Goal: Task Accomplishment & Management: Manage account settings

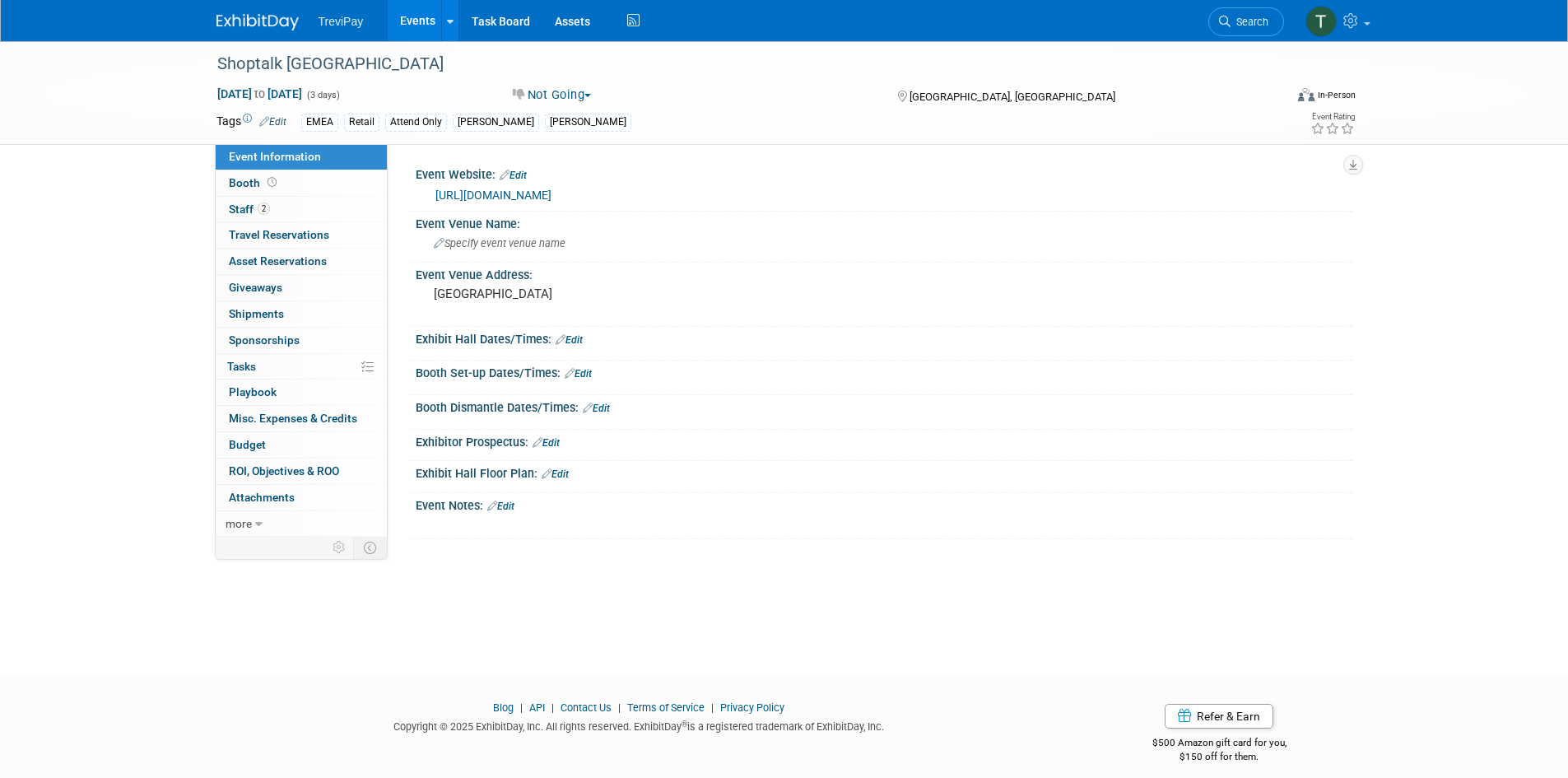
click at [402, 16] on link "Events" at bounding box center [417, 20] width 60 height 41
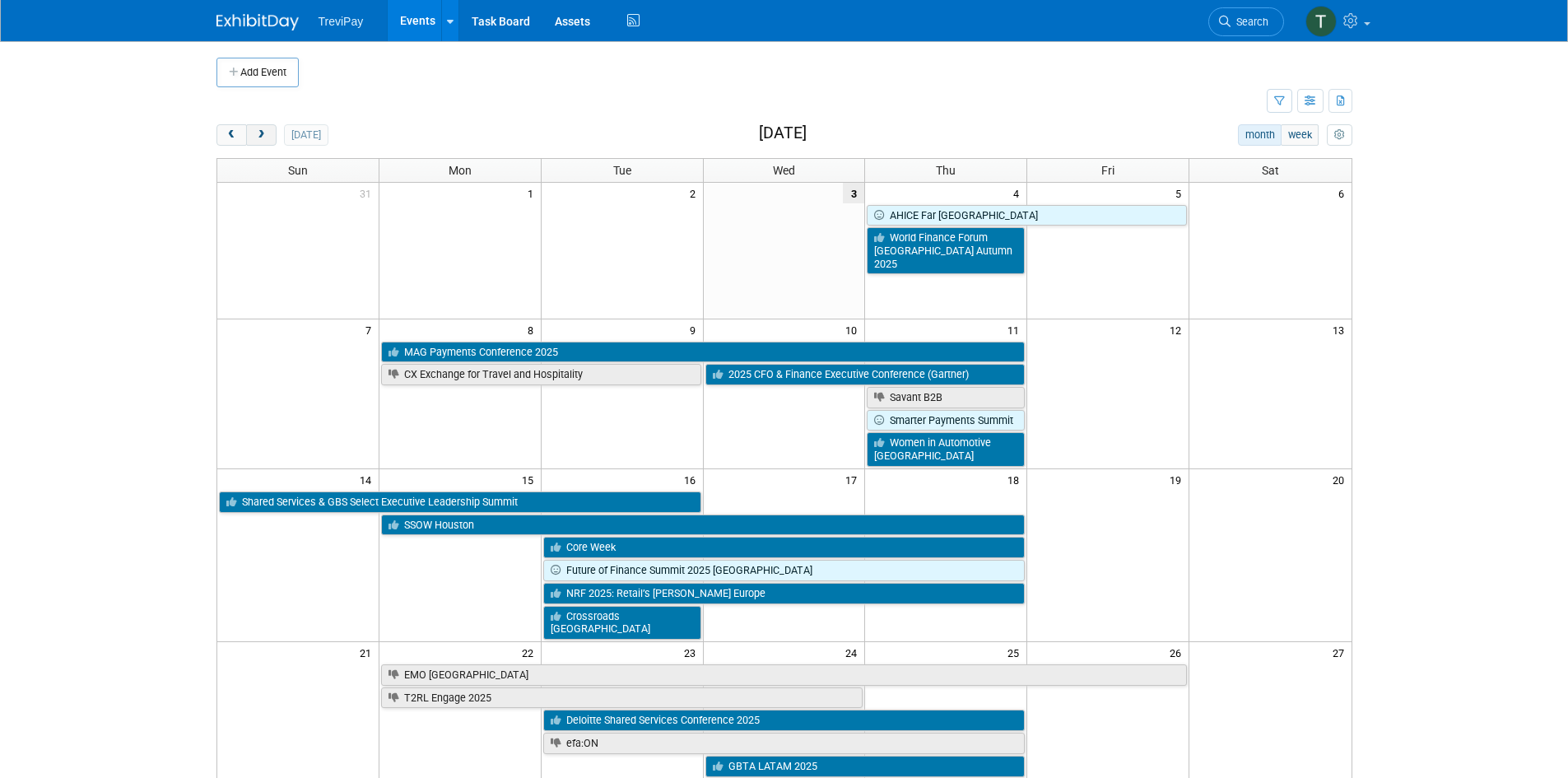
click at [274, 135] on button "next" at bounding box center [261, 134] width 30 height 21
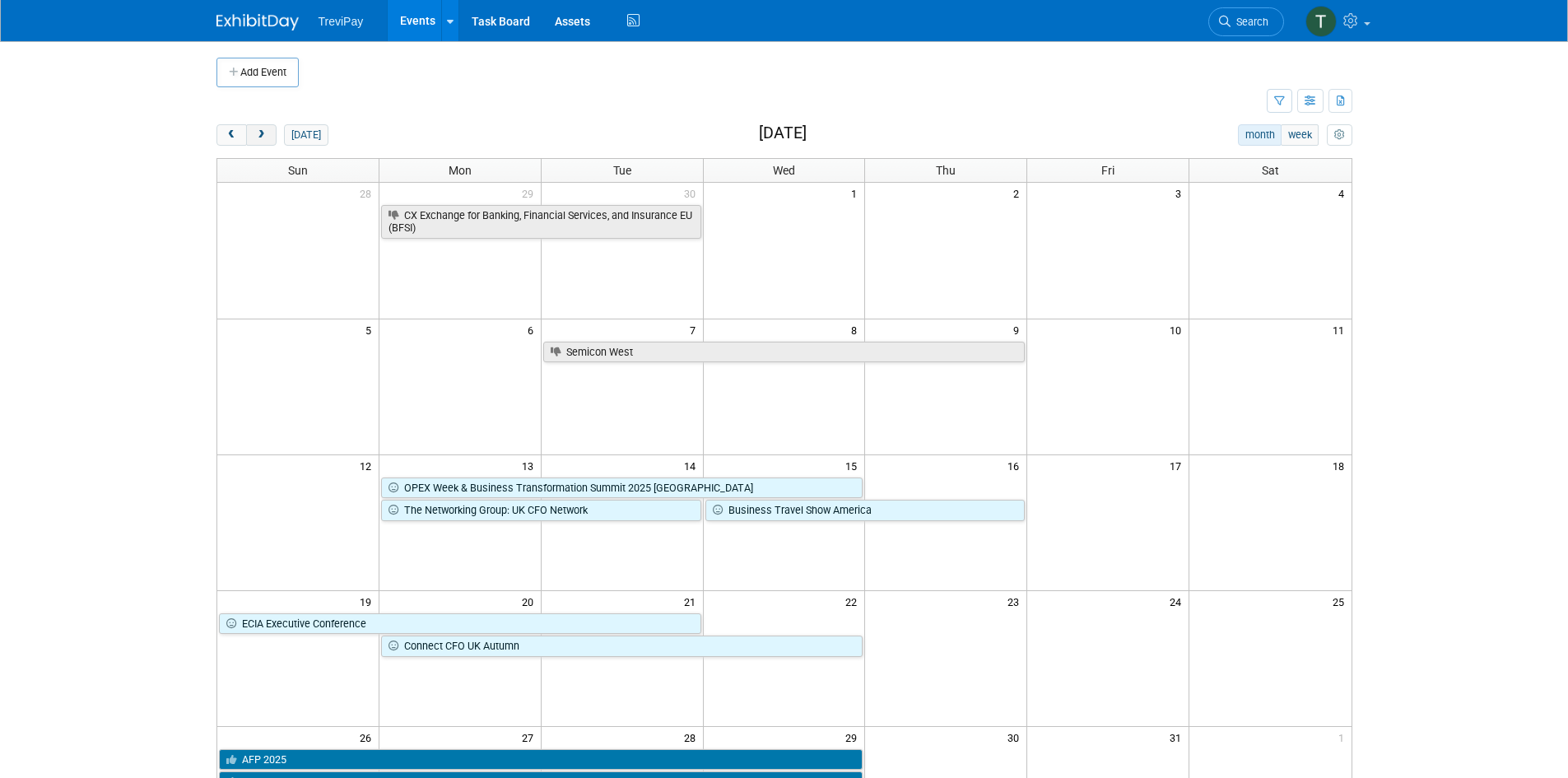
click at [271, 141] on button "next" at bounding box center [261, 134] width 30 height 21
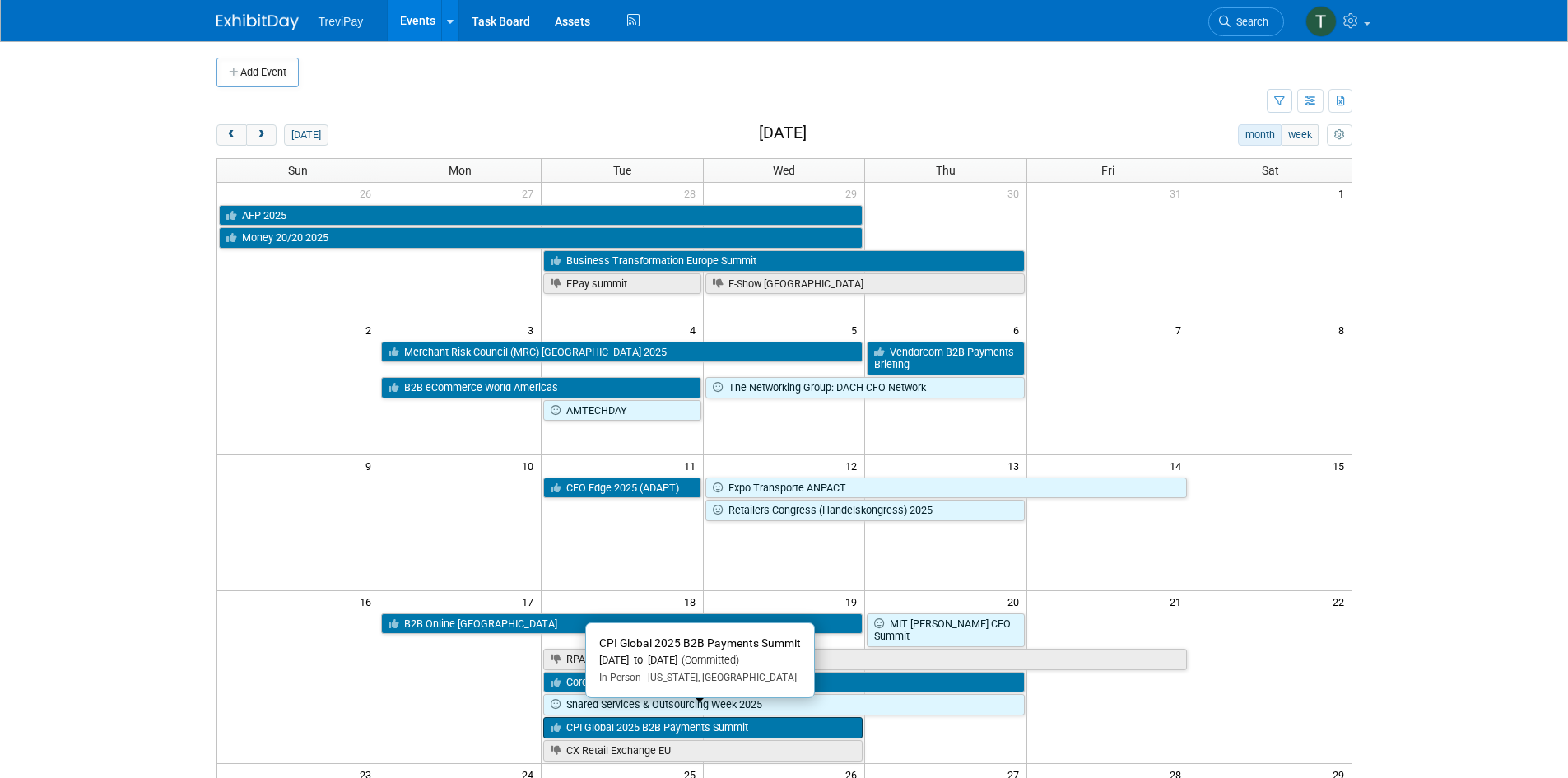
click at [610, 719] on link "CPI Global 2025 B2B Payments Summit" at bounding box center [703, 727] width 320 height 21
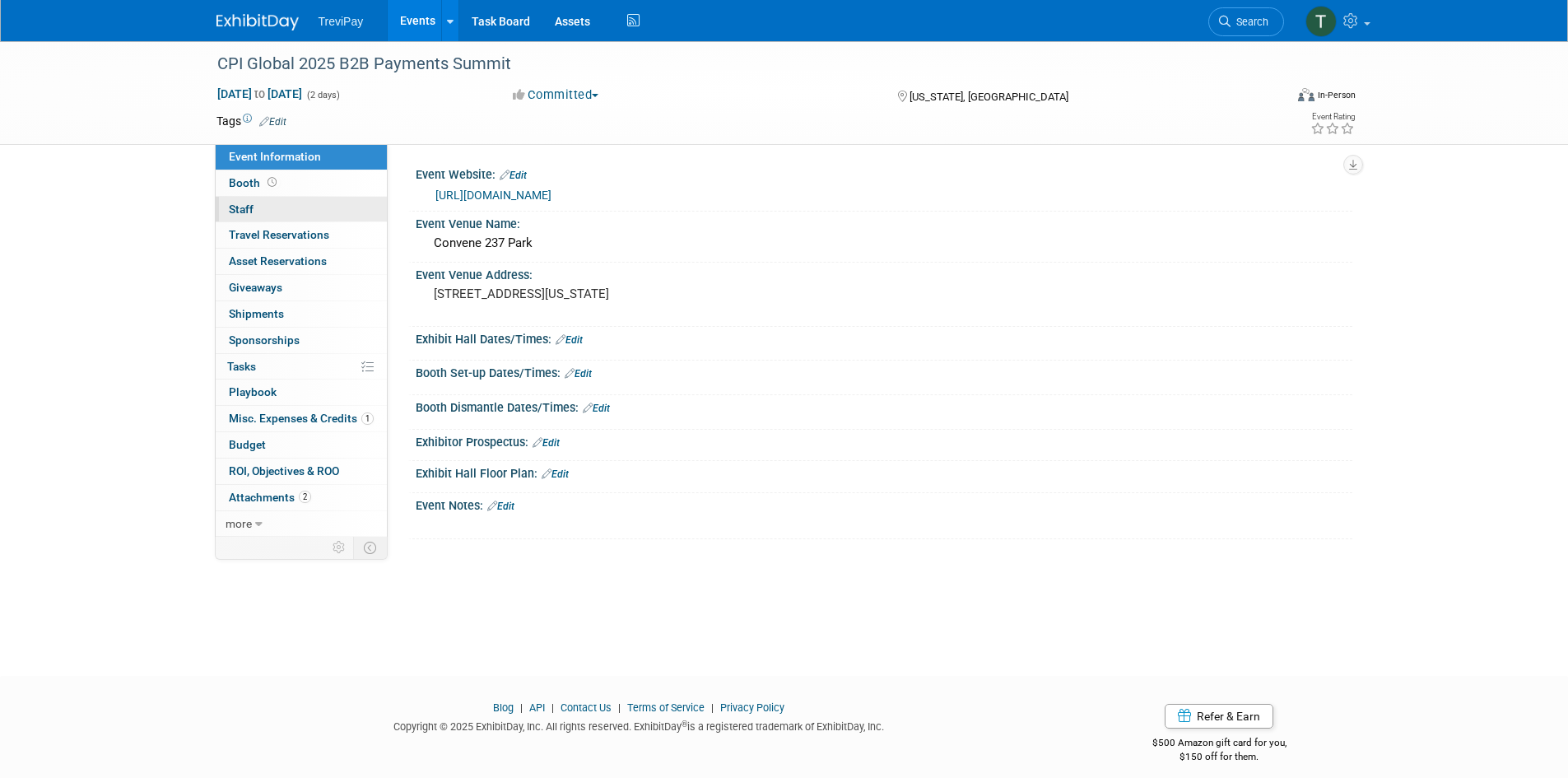
click at [266, 202] on link "0 Staff 0" at bounding box center [301, 210] width 171 height 26
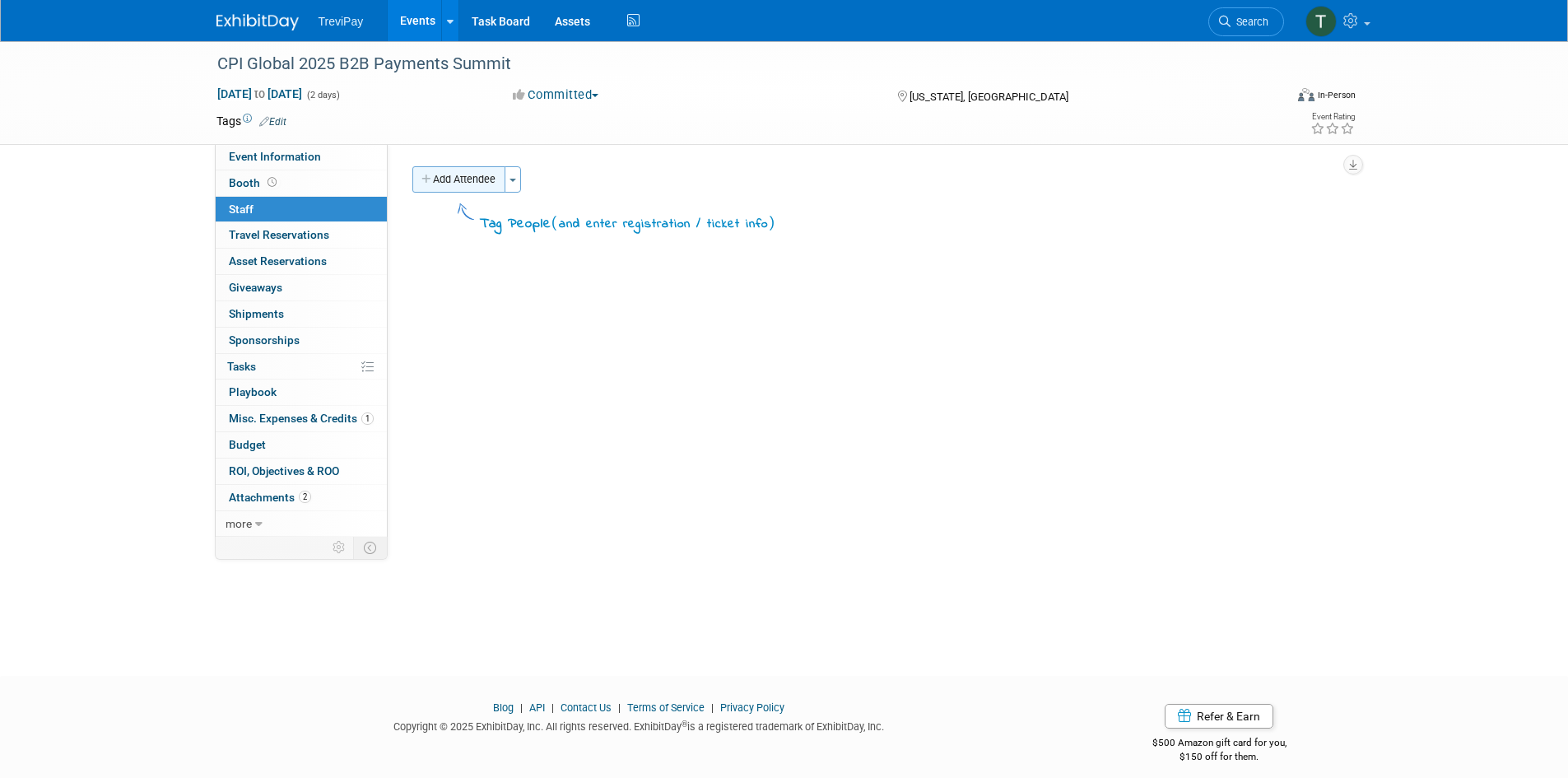
click at [479, 185] on button "Add Attendee" at bounding box center [459, 179] width 93 height 27
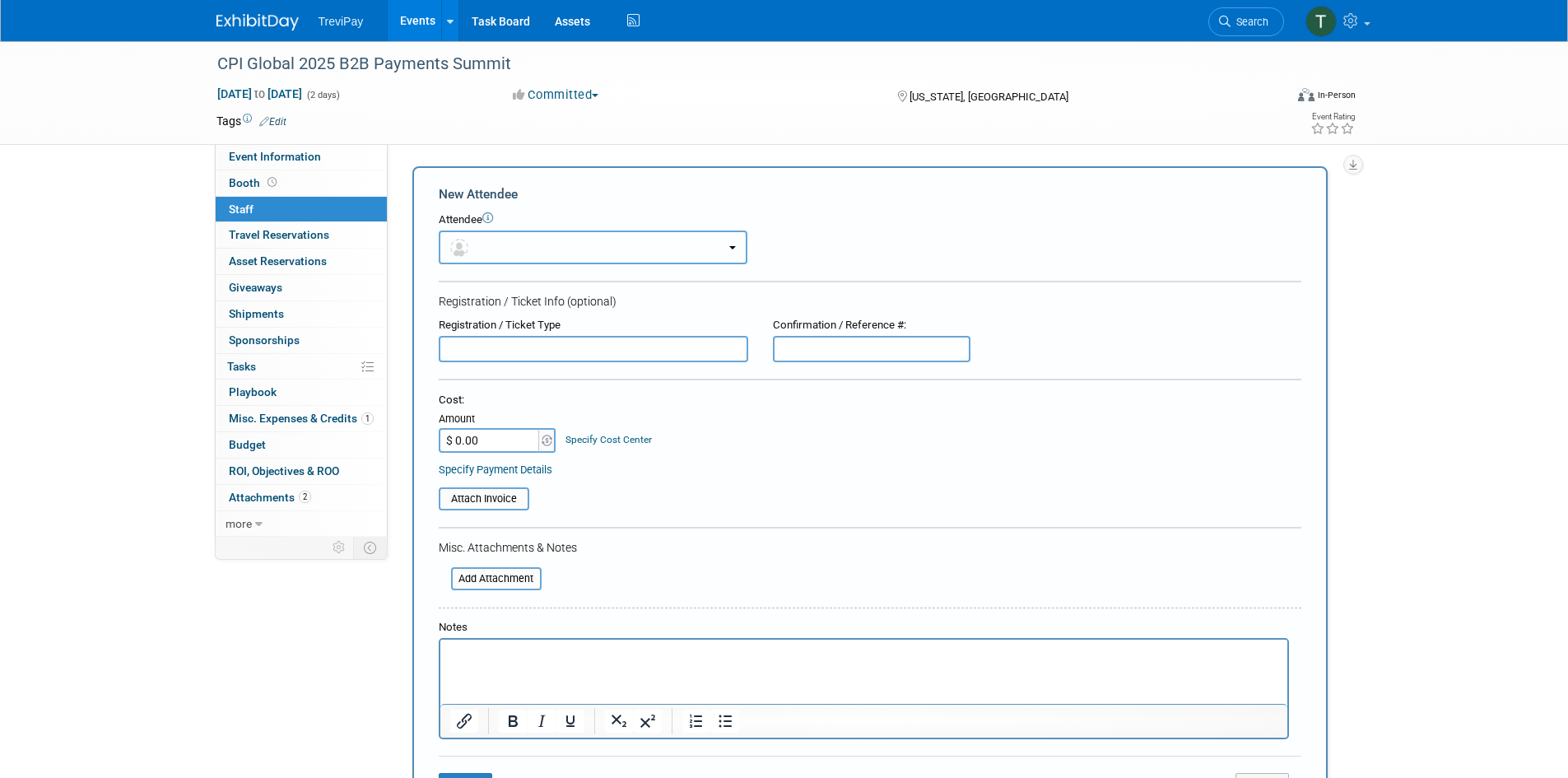
click at [510, 241] on button "button" at bounding box center [593, 247] width 309 height 34
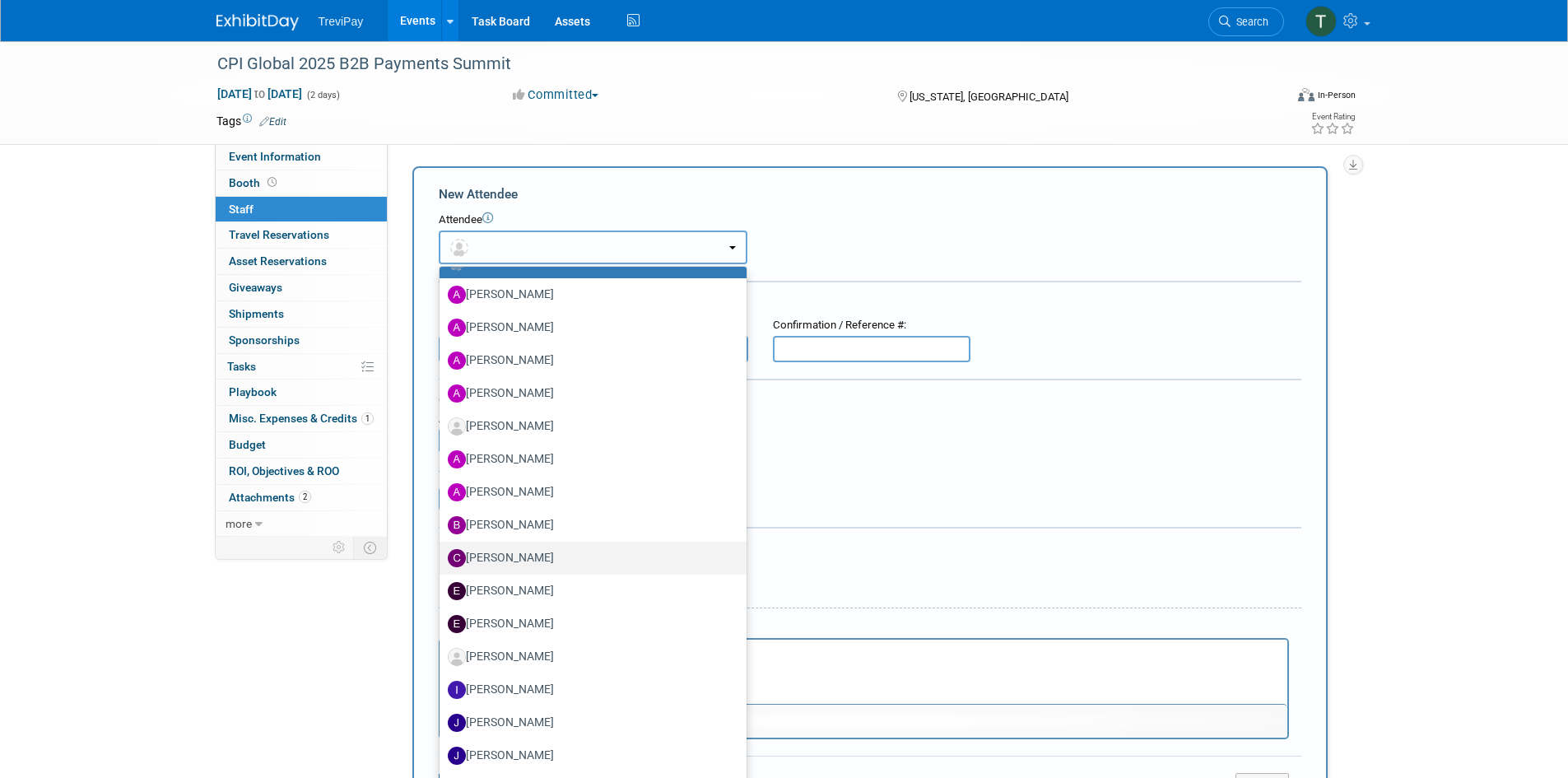
scroll to position [329, 0]
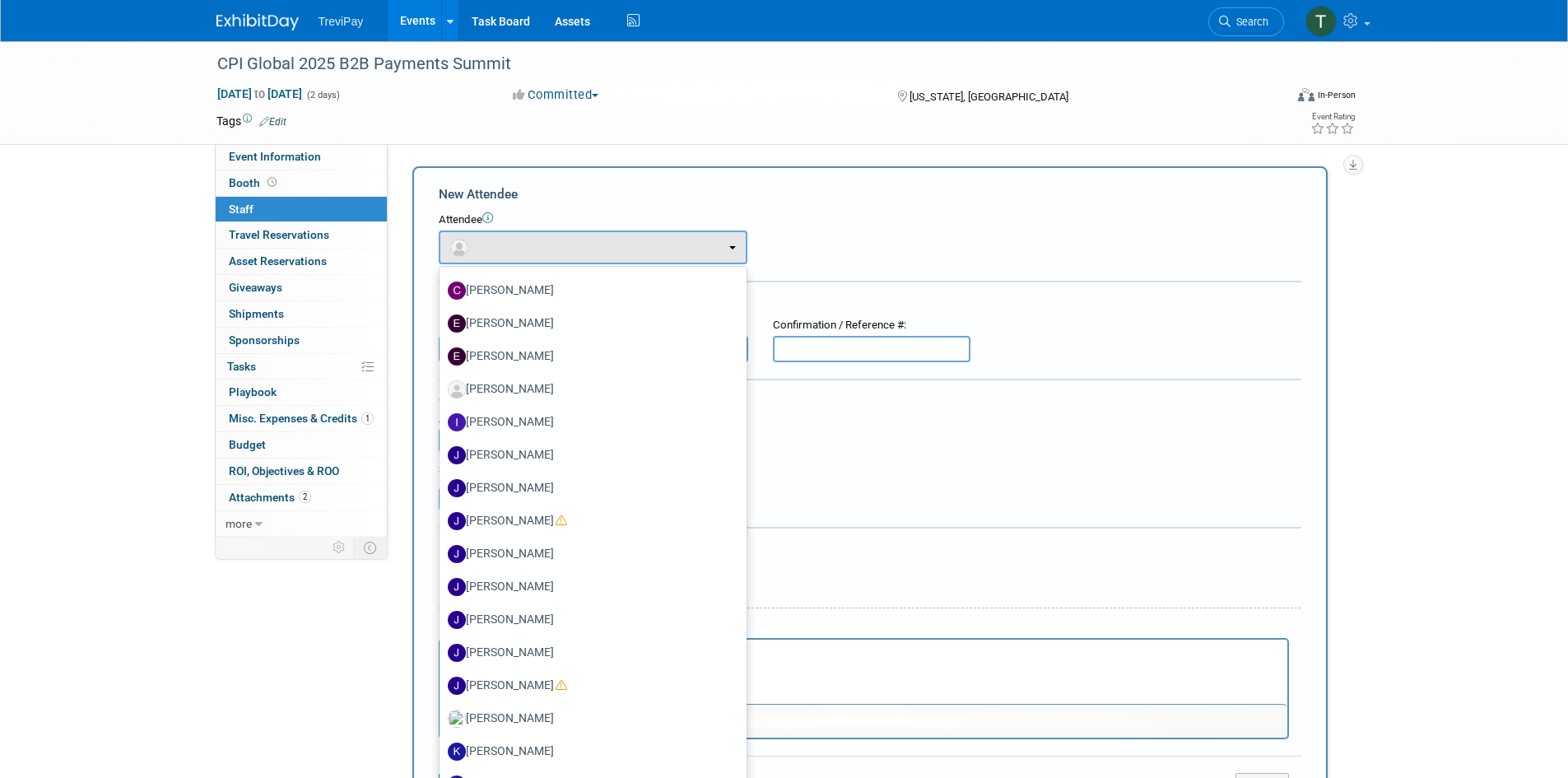
click at [879, 233] on div "Attendee <img src="[URL][DOMAIN_NAME]" style="width: 22px; height: 22px; border…" at bounding box center [869, 238] width 862 height 51
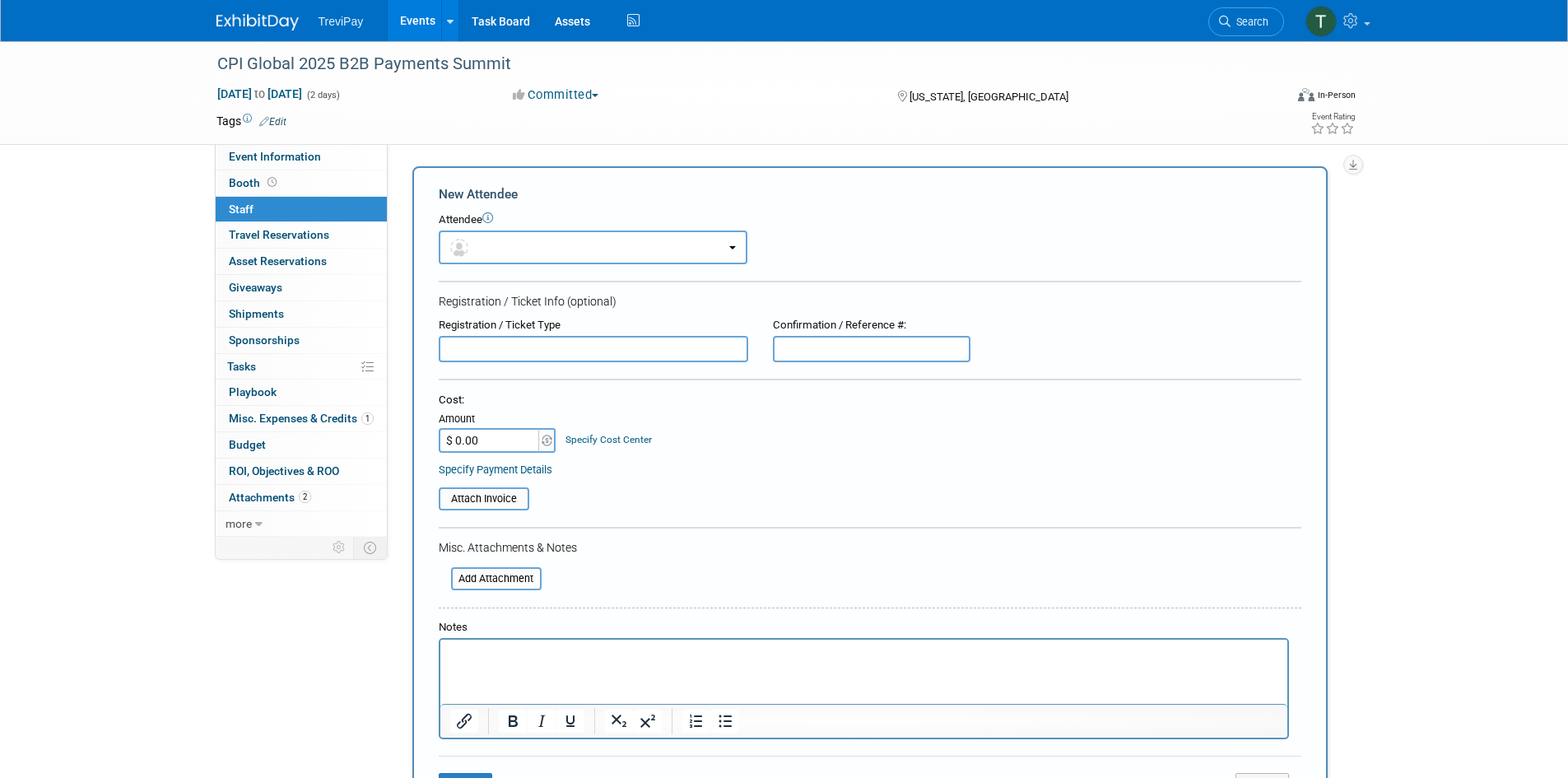
click at [460, 657] on p "Rich Text Area. Press ALT-0 for help." at bounding box center [863, 655] width 828 height 17
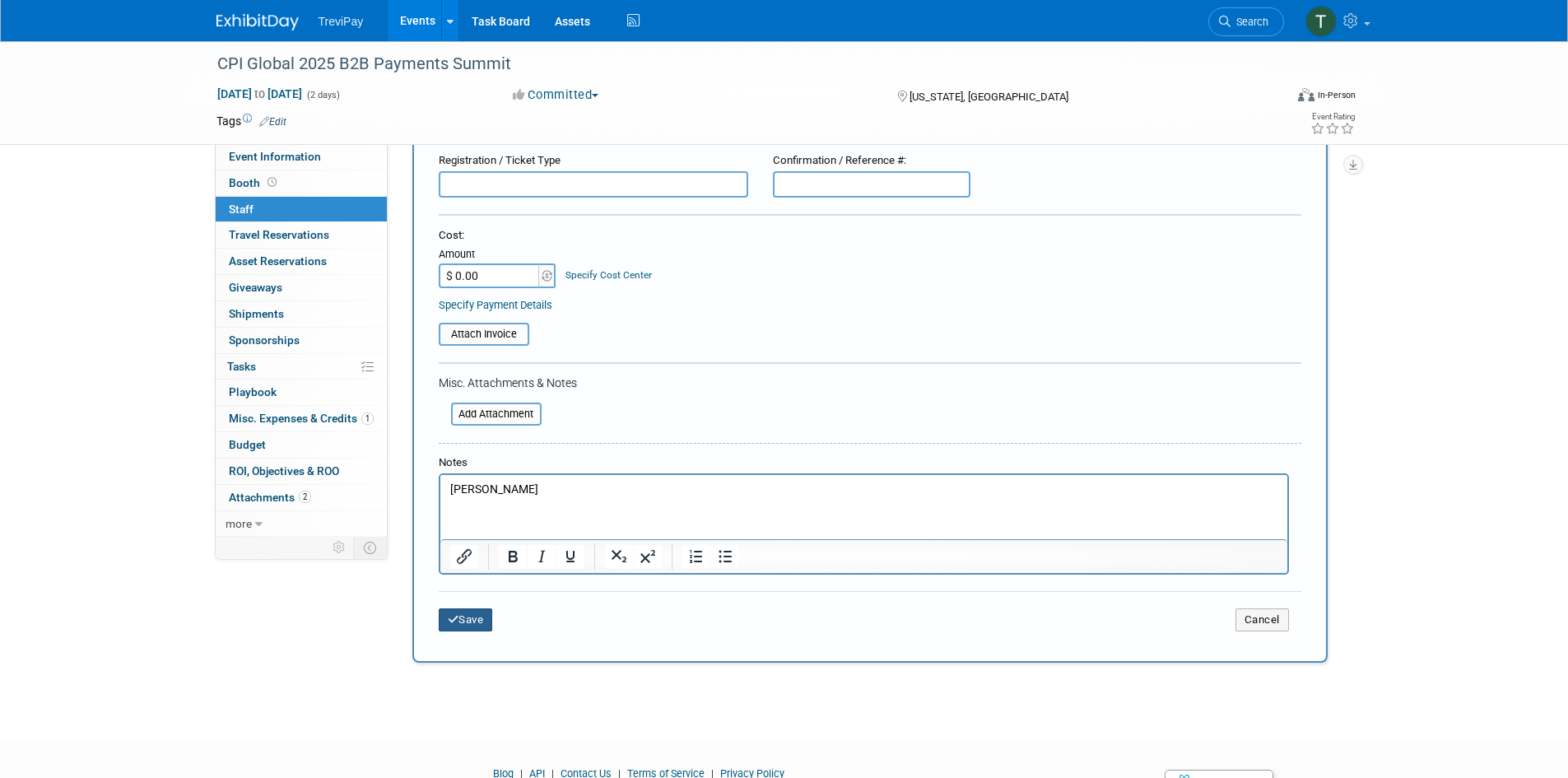
click at [460, 614] on button "Save" at bounding box center [465, 620] width 54 height 23
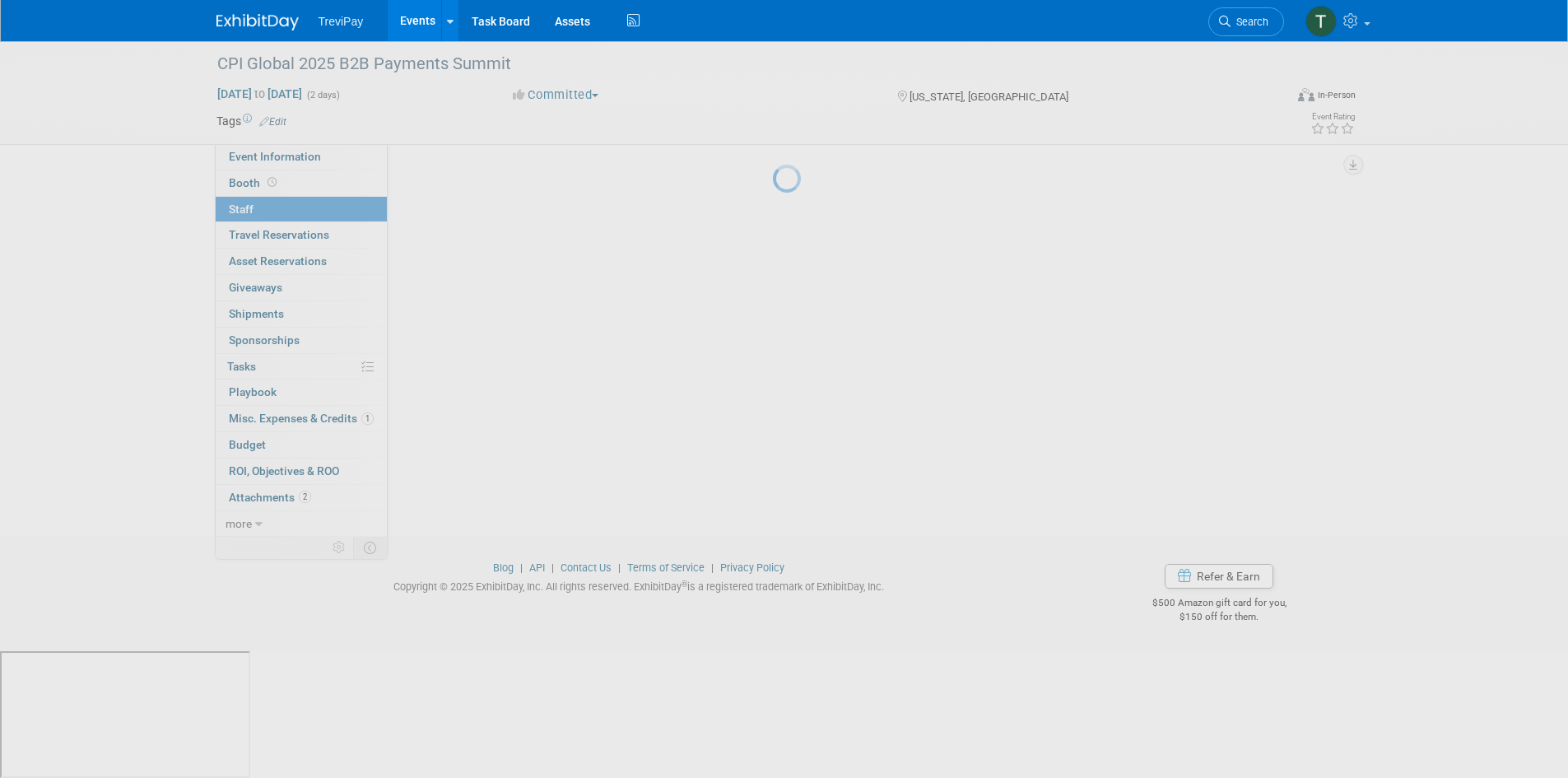
scroll to position [13, 0]
